Goal: Information Seeking & Learning: Learn about a topic

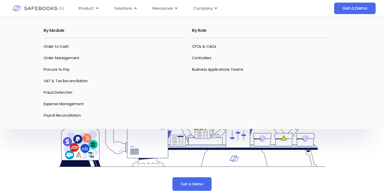
drag, startPoint x: 128, startPoint y: 8, endPoint x: 101, endPoint y: 56, distance: 55.7
click at [110, 14] on li "Solutions Close Solutions Open Solutions By Module Order to Cash Order Manageme…" at bounding box center [125, 8] width 31 height 10
click at [61, 47] on link "Order to Cash" at bounding box center [56, 46] width 25 height 5
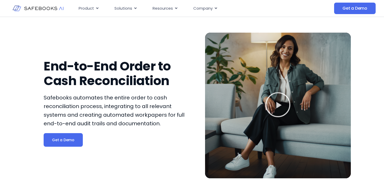
click at [283, 103] on icon "Play Video" at bounding box center [278, 105] width 26 height 26
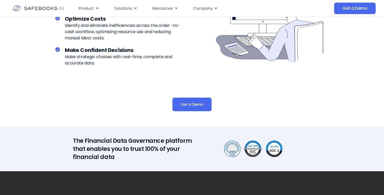
scroll to position [1219, 0]
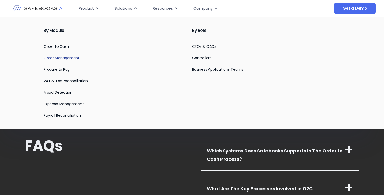
click at [73, 58] on link "Order Management" at bounding box center [62, 57] width 36 height 5
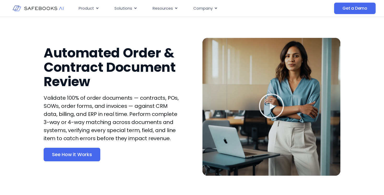
click at [271, 108] on icon "Play Video" at bounding box center [271, 106] width 25 height 25
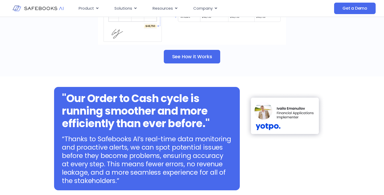
scroll to position [568, 0]
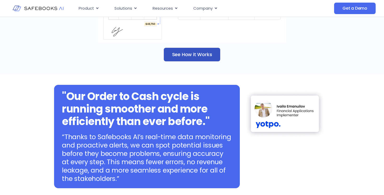
click at [192, 52] on span "See How it Works" at bounding box center [192, 54] width 40 height 5
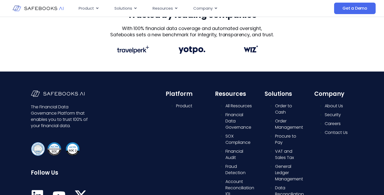
scroll to position [217, 0]
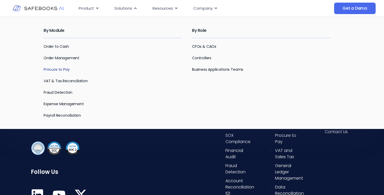
click at [57, 71] on link "Procure to Pay" at bounding box center [57, 69] width 26 height 5
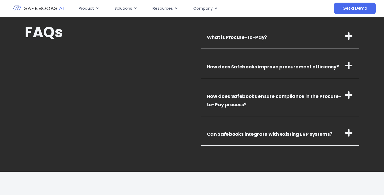
scroll to position [1017, 0]
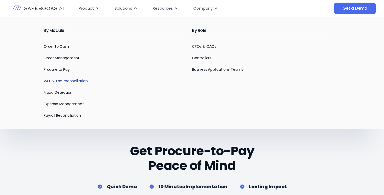
click at [61, 81] on link "VAT & Tax Reconciliation" at bounding box center [66, 80] width 44 height 5
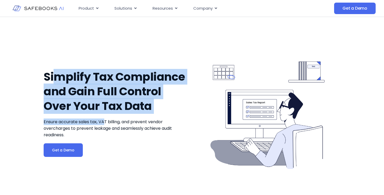
drag, startPoint x: 58, startPoint y: 73, endPoint x: 104, endPoint y: 126, distance: 70.2
click at [105, 125] on div "Simplify Tax Compliance and Gain Full Control Over Your Tax Data Ensure accurat…" at bounding box center [117, 113] width 146 height 151
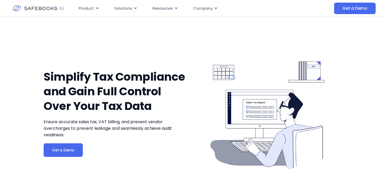
click at [119, 142] on div "Simplify Tax Compliance and Gain Full Control Over Your Tax Data Ensure accurat…" at bounding box center [117, 113] width 146 height 151
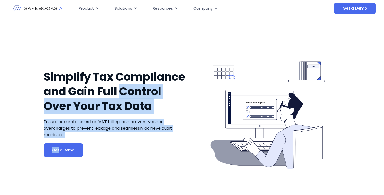
drag, startPoint x: 119, startPoint y: 142, endPoint x: 133, endPoint y: 81, distance: 62.9
click at [132, 82] on div "Simplify Tax Compliance and Gain Full Control Over Your Tax Data Ensure accurat…" at bounding box center [117, 113] width 146 height 151
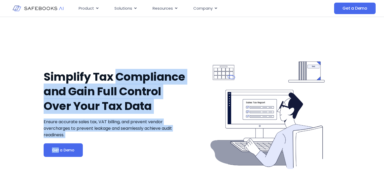
click at [129, 136] on div "Ensure accurate sales tax, VAT billing, and prevent vendor overcharges to preve…" at bounding box center [117, 129] width 146 height 20
drag, startPoint x: 129, startPoint y: 136, endPoint x: 143, endPoint y: 66, distance: 71.7
click at [142, 67] on div "Simplify Tax Compliance and Gain Full Control Over Your Tax Data Ensure accurat…" at bounding box center [117, 113] width 146 height 151
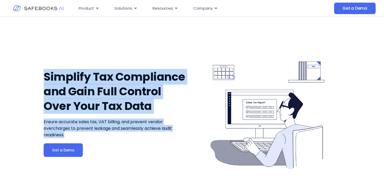
click at [82, 128] on span "Ensure accurate sales tax, VAT billing, and prevent vendor overcharges to preve…" at bounding box center [108, 128] width 128 height 19
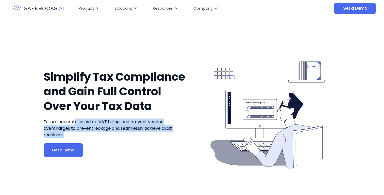
drag, startPoint x: 76, startPoint y: 121, endPoint x: 122, endPoint y: 139, distance: 49.0
click at [122, 138] on div "Simplify Tax Compliance and Gain Full Control Over Your Tax Data Ensure accurat…" at bounding box center [117, 113] width 146 height 151
click at [122, 139] on div "Simplify Tax Compliance and Gain Full Control Over Your Tax Data Ensure accurat…" at bounding box center [117, 113] width 146 height 151
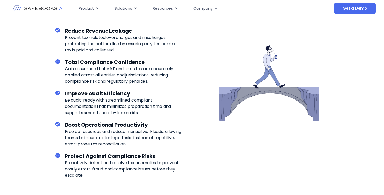
scroll to position [894, 0]
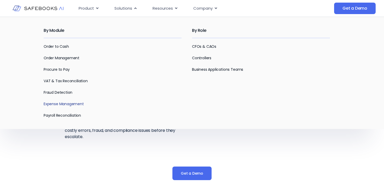
click at [60, 105] on link "Expense Management" at bounding box center [64, 103] width 40 height 5
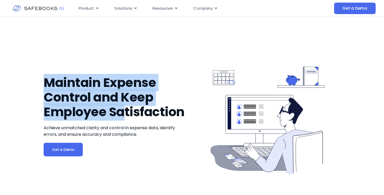
drag, startPoint x: 49, startPoint y: 81, endPoint x: 130, endPoint y: 121, distance: 90.7
click at [130, 119] on h1 "Maintain Expense Control and Keep Employee Satisfaction" at bounding box center [117, 98] width 146 height 44
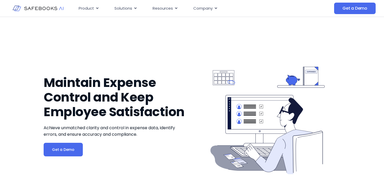
click at [143, 133] on div "Achieve unmatched clarity and control in expense data, identify errors, and ens…" at bounding box center [117, 131] width 146 height 13
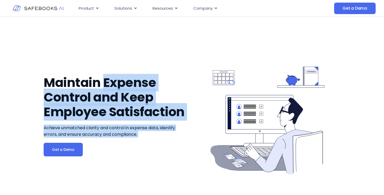
drag, startPoint x: 143, startPoint y: 133, endPoint x: 147, endPoint y: 79, distance: 54.5
click at [147, 79] on div "Maintain Expense Control and Keep Employee Satisfaction Achieve unmatched clari…" at bounding box center [117, 116] width 146 height 156
click at [145, 79] on h1 "Maintain Expense Control and Keep Employee Satisfaction" at bounding box center [117, 98] width 146 height 44
drag, startPoint x: 143, startPoint y: 137, endPoint x: 143, endPoint y: 67, distance: 69.5
click at [143, 69] on div "Maintain Expense Control and Keep Employee Satisfaction Achieve unmatched clari…" at bounding box center [117, 116] width 146 height 156
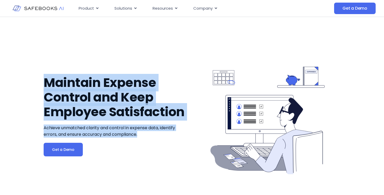
click at [122, 87] on h1 "Maintain Expense Control and Keep Employee Satisfaction" at bounding box center [117, 98] width 146 height 44
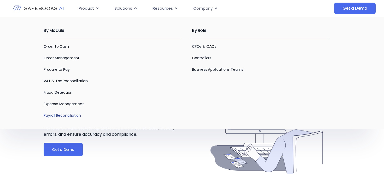
click at [70, 116] on link "Payroll Reconciliation" at bounding box center [62, 115] width 37 height 5
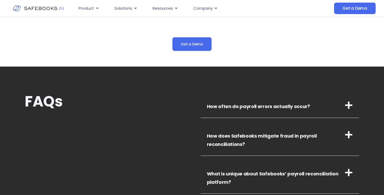
scroll to position [945, 0]
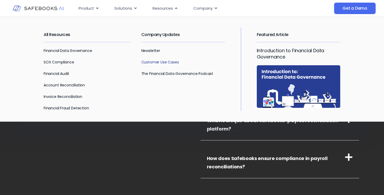
drag, startPoint x: 167, startPoint y: 8, endPoint x: 162, endPoint y: 63, distance: 55.4
click at [163, 14] on li "Resources Close Resources Open Resources All Resources Financial Data Governanc…" at bounding box center [165, 8] width 34 height 10
click at [162, 61] on link "Customer Use Cases" at bounding box center [160, 62] width 38 height 5
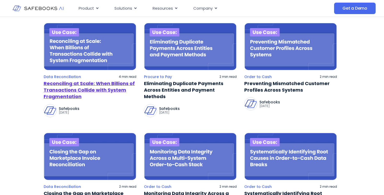
scroll to position [73, 0]
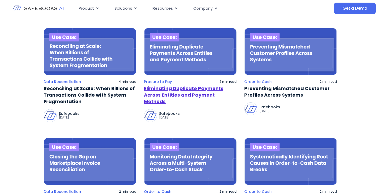
click at [196, 93] on link "Eliminating Duplicate Payments Across Entities and Payment Methods" at bounding box center [190, 95] width 93 height 20
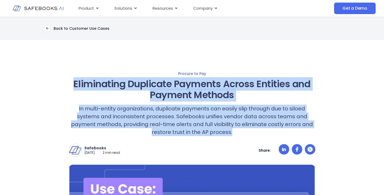
drag, startPoint x: 85, startPoint y: 85, endPoint x: 254, endPoint y: 135, distance: 175.6
click at [254, 135] on div "Eliminating Duplicate Payments Across Entities and Payment Methods In multi-ent…" at bounding box center [192, 108] width 247 height 58
copy div "Eliminating Duplicate Payments Across Entities and Payment Methods In multi-ent…"
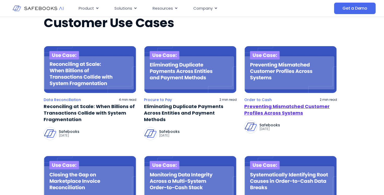
click at [289, 110] on link "Preventing Mismatched Customer Profiles Across Systems" at bounding box center [290, 109] width 93 height 13
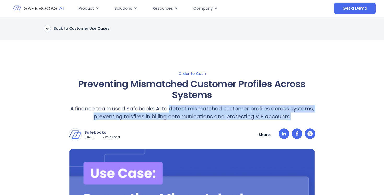
drag, startPoint x: 170, startPoint y: 110, endPoint x: 300, endPoint y: 115, distance: 130.0
click at [300, 115] on p "A finance team used Safebooks AI to detect mismatched customer profiles across …" at bounding box center [192, 113] width 247 height 16
copy p "detect mismatched customer profiles across systems, preventing misfires in bill…"
click at [48, 28] on icon at bounding box center [47, 28] width 4 height 4
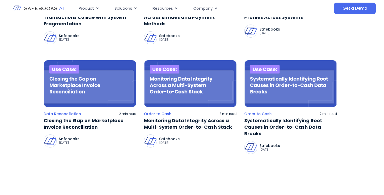
scroll to position [156, 0]
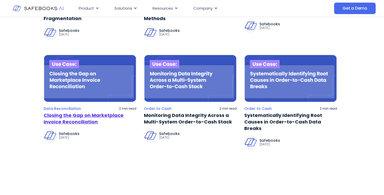
click at [86, 124] on link "Closing the Gap on Marketplace Invoice Reconciliation" at bounding box center [90, 118] width 93 height 13
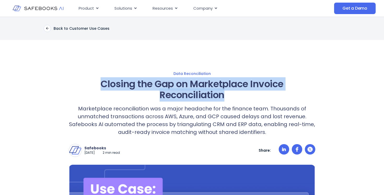
drag, startPoint x: 228, startPoint y: 95, endPoint x: 101, endPoint y: 88, distance: 127.5
click at [101, 88] on h1 "Closing the Gap on Marketplace Invoice Reconciliation" at bounding box center [192, 90] width 247 height 22
copy h1 "Closing the Gap on Marketplace Invoice Reconciliation"
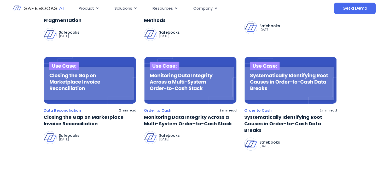
scroll to position [156, 0]
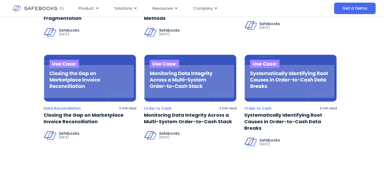
click at [201, 84] on img at bounding box center [190, 78] width 93 height 47
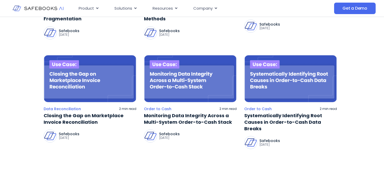
scroll to position [156, 0]
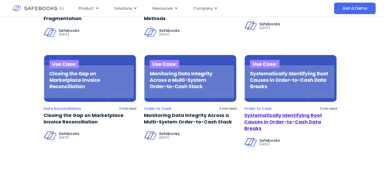
click at [307, 124] on link "Systematically Identifying Root Causes in Order-to-Cash Data Breaks" at bounding box center [290, 122] width 93 height 20
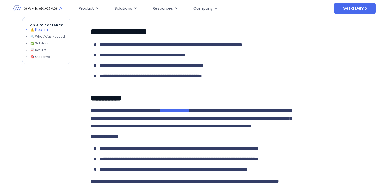
scroll to position [335, 0]
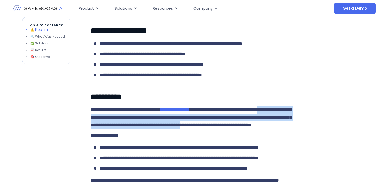
drag, startPoint x: 116, startPoint y: 136, endPoint x: 160, endPoint y: 155, distance: 47.8
click at [159, 153] on div "**********" at bounding box center [192, 133] width 203 height 352
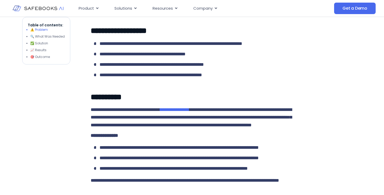
click at [160, 140] on p "**********" at bounding box center [192, 136] width 203 height 8
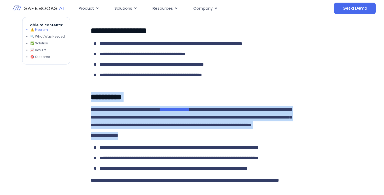
drag, startPoint x: 160, startPoint y: 155, endPoint x: 163, endPoint y: 100, distance: 55.0
click at [163, 101] on div "**********" at bounding box center [192, 133] width 203 height 352
click at [154, 130] on p "**********" at bounding box center [192, 118] width 203 height 24
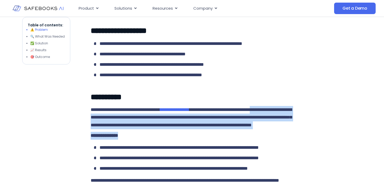
drag, startPoint x: 108, startPoint y: 132, endPoint x: 156, endPoint y: 163, distance: 56.3
click at [155, 162] on div "**********" at bounding box center [192, 133] width 203 height 352
click at [156, 140] on p "**********" at bounding box center [192, 136] width 203 height 8
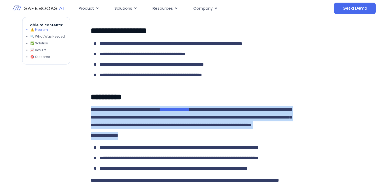
drag, startPoint x: 156, startPoint y: 163, endPoint x: 151, endPoint y: 115, distance: 47.8
click at [151, 116] on div "**********" at bounding box center [192, 133] width 203 height 352
click at [126, 128] on span "**********" at bounding box center [191, 117] width 201 height 20
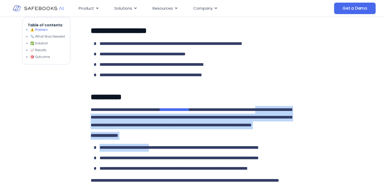
drag, startPoint x: 115, startPoint y: 134, endPoint x: 163, endPoint y: 173, distance: 62.2
click at [162, 172] on div "**********" at bounding box center [192, 133] width 203 height 352
click at [170, 140] on p "**********" at bounding box center [192, 136] width 203 height 8
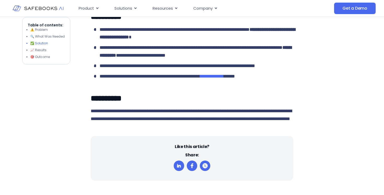
scroll to position [521, 0]
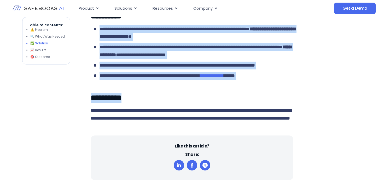
drag, startPoint x: 170, startPoint y: 157, endPoint x: 183, endPoint y: 72, distance: 85.9
click at [183, 21] on h2 "**********" at bounding box center [192, 16] width 203 height 10
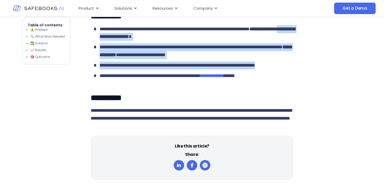
drag, startPoint x: 135, startPoint y: 93, endPoint x: 165, endPoint y: 154, distance: 68.2
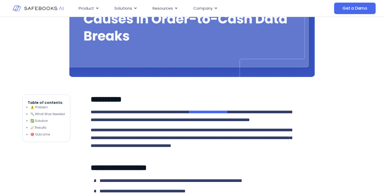
scroll to position [198, 0]
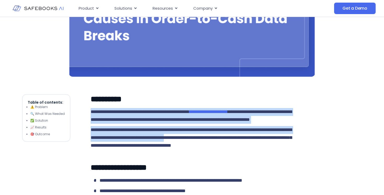
drag, startPoint x: 89, startPoint y: 113, endPoint x: 229, endPoint y: 149, distance: 143.9
copy div "**********"
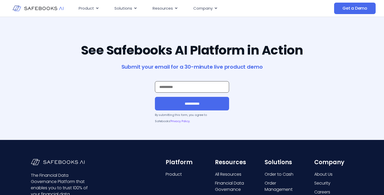
click at [184, 88] on input "Work Email *" at bounding box center [192, 87] width 74 height 12
click at [192, 85] on input "Work Email *" at bounding box center [192, 87] width 74 height 12
paste input "**********"
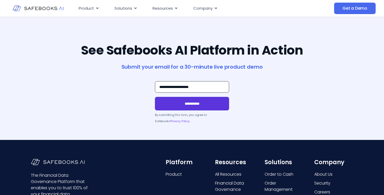
type input "**********"
click at [199, 106] on input "**********" at bounding box center [192, 104] width 74 height 14
